Goal: Information Seeking & Learning: Learn about a topic

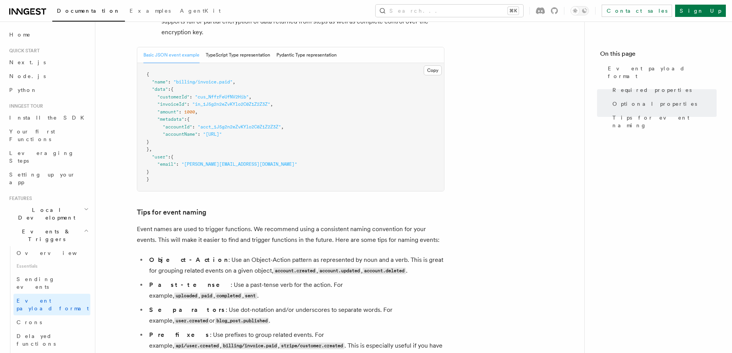
scroll to position [347, 0]
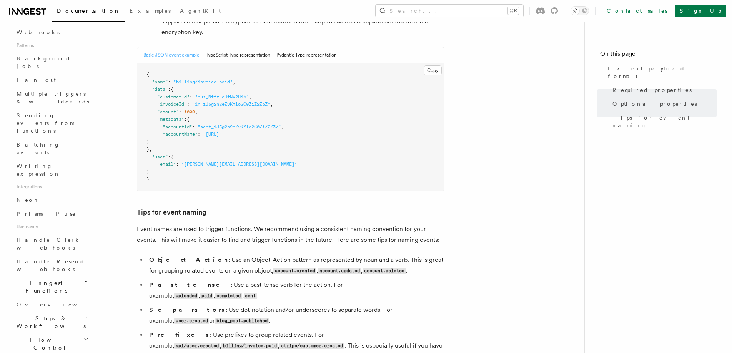
click at [254, 70] on pre "{ "name" : "billing/invoice.paid" , "data" : { "customerId" : "cus_NffrFeUfNV2H…" at bounding box center [290, 127] width 307 height 128
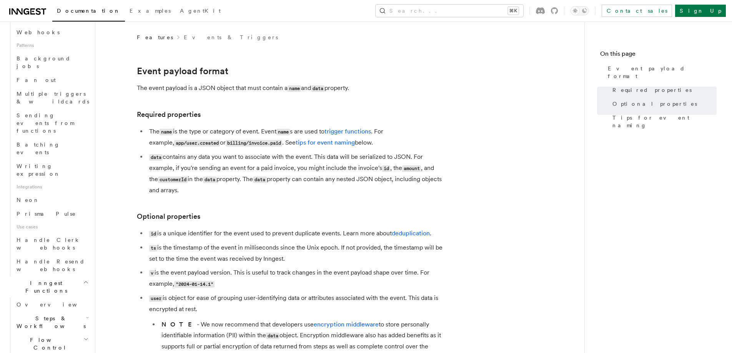
scroll to position [0, 0]
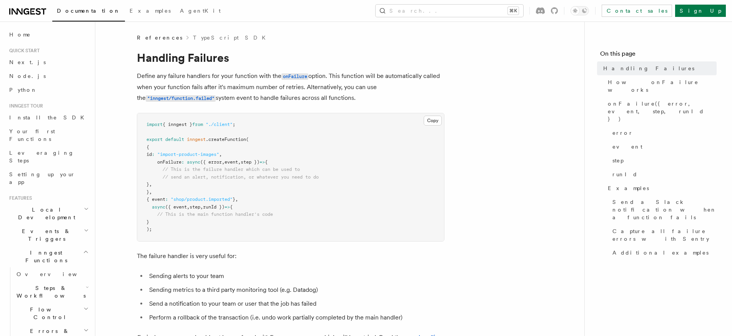
click at [193, 38] on link "TypeScript SDK" at bounding box center [231, 38] width 77 height 8
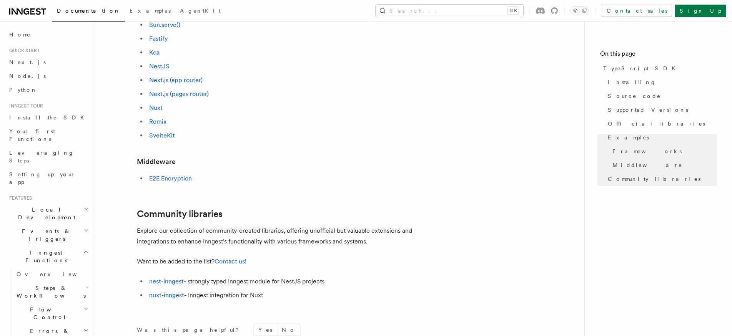
scroll to position [403, 0]
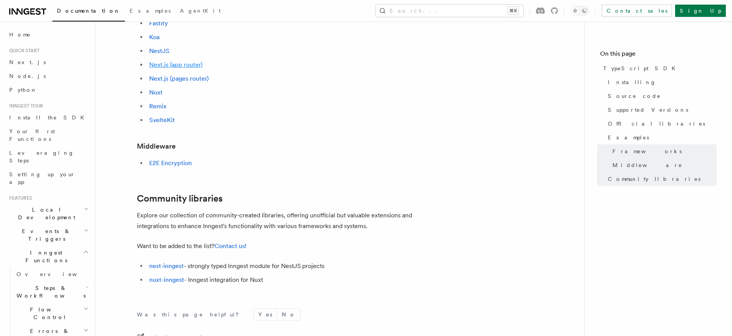
click at [179, 66] on link "Next.js (app router)" at bounding box center [175, 64] width 53 height 7
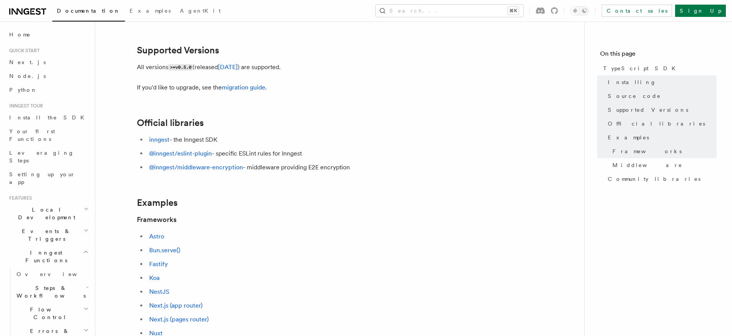
scroll to position [170, 0]
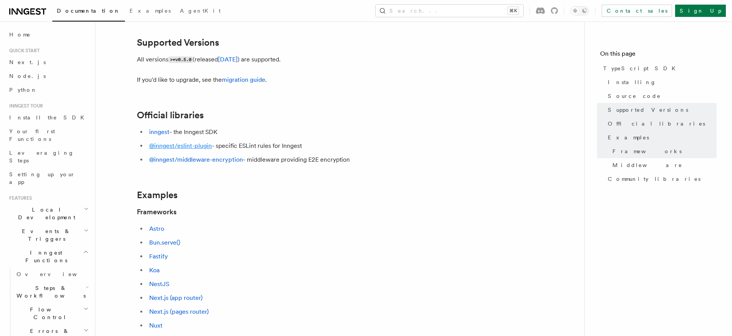
click at [199, 148] on link "@inngest/eslint-plugin" at bounding box center [180, 145] width 63 height 7
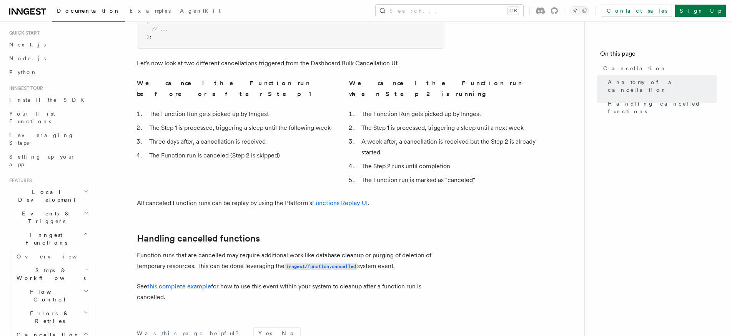
scroll to position [61, 0]
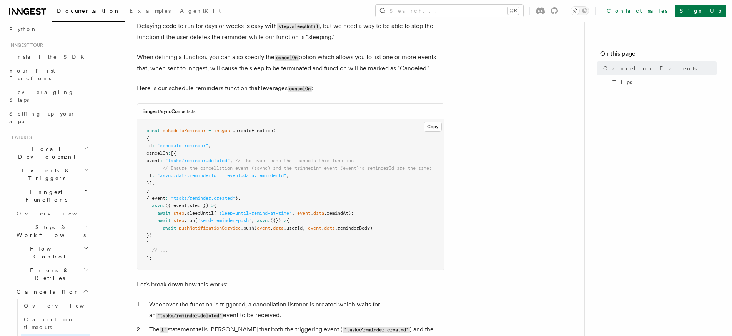
scroll to position [149, 0]
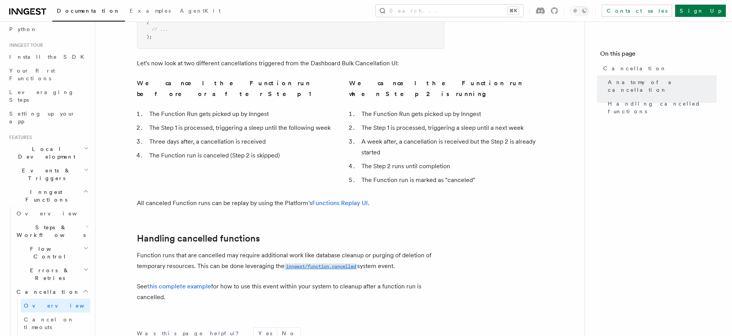
click at [307, 264] on code "inngest/function.cancelled" at bounding box center [320, 267] width 73 height 7
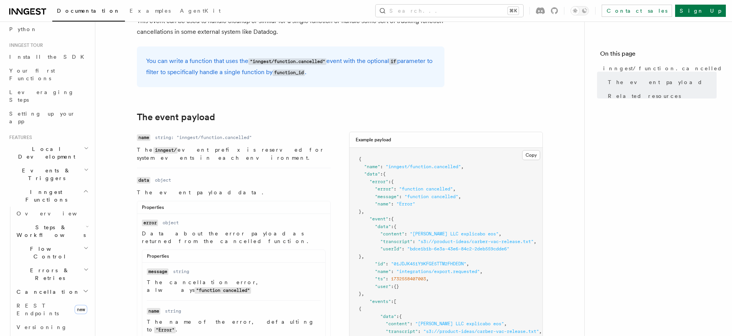
scroll to position [43, 0]
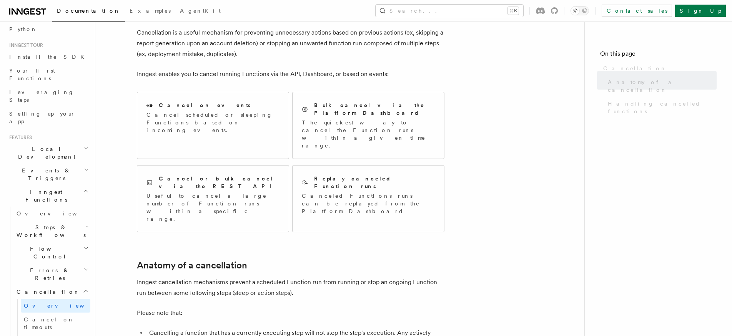
scroll to position [549, 0]
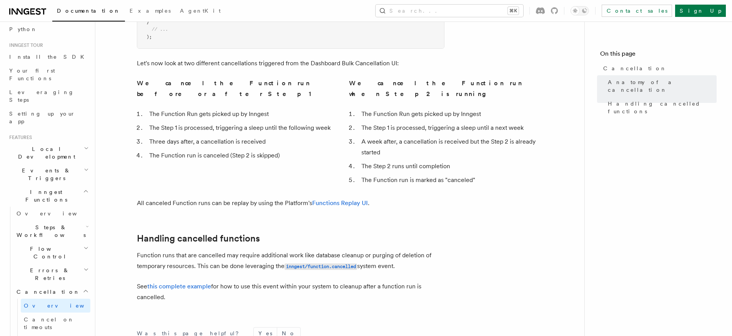
click at [63, 264] on h2 "Errors & Retries" at bounding box center [51, 275] width 77 height 22
click at [51, 299] on link "Retries" at bounding box center [56, 306] width 70 height 14
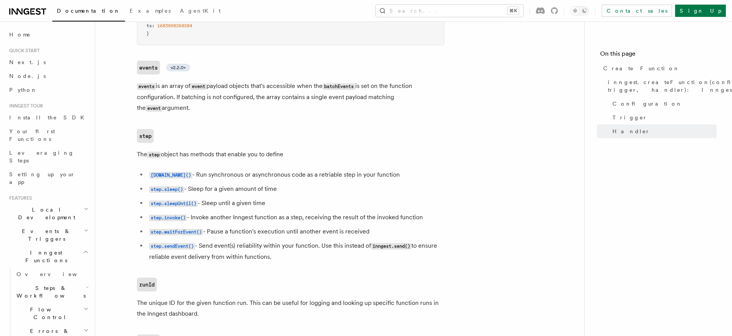
scroll to position [174, 0]
